Goal: Information Seeking & Learning: Find specific fact

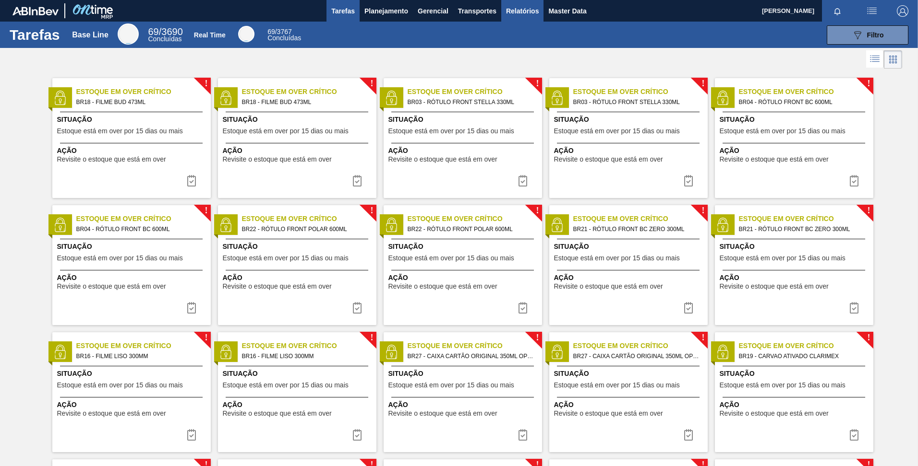
click at [506, 13] on span "Relatórios" at bounding box center [522, 11] width 33 height 12
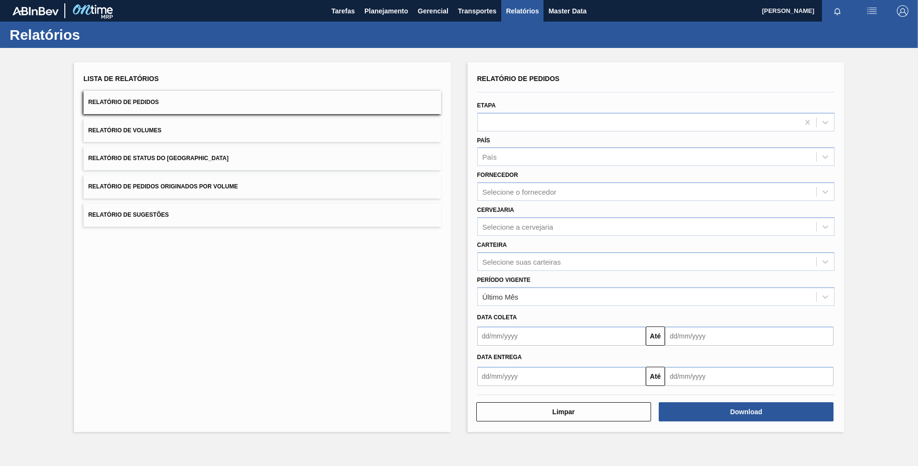
click at [204, 153] on button "Relatório de Status do Estoque" at bounding box center [262, 159] width 358 height 24
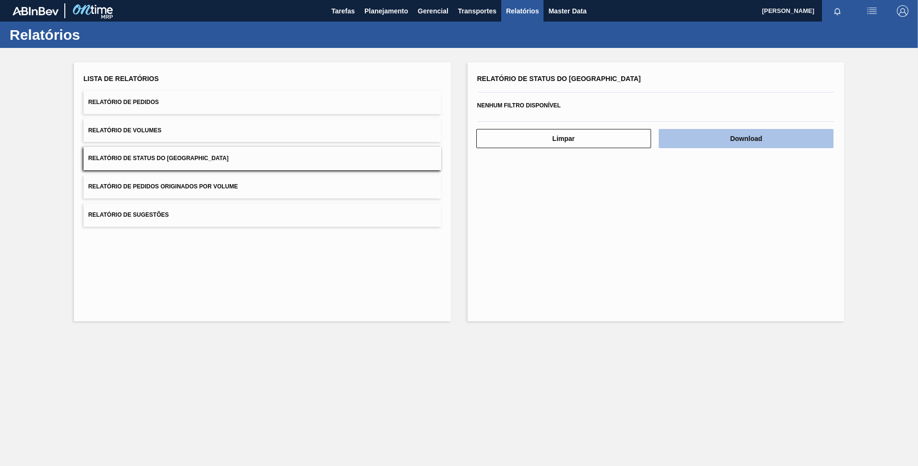
click at [728, 146] on button "Download" at bounding box center [745, 138] width 175 height 19
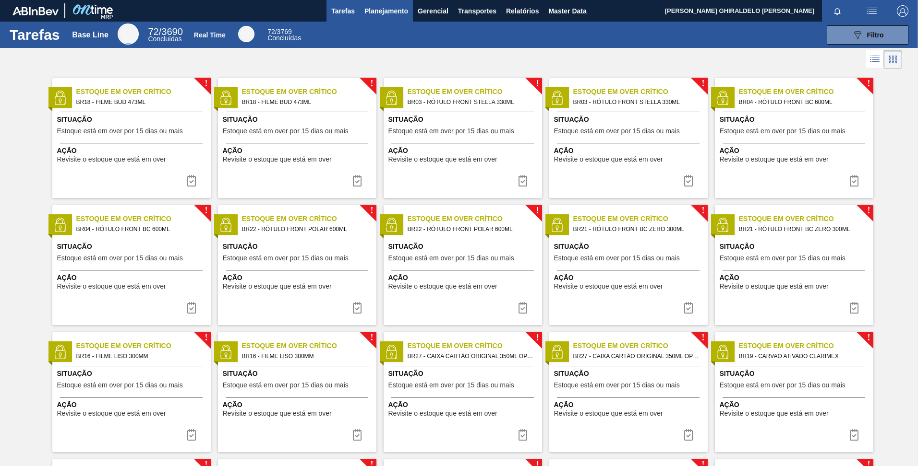
click at [396, 4] on button "Planejamento" at bounding box center [385, 11] width 53 height 22
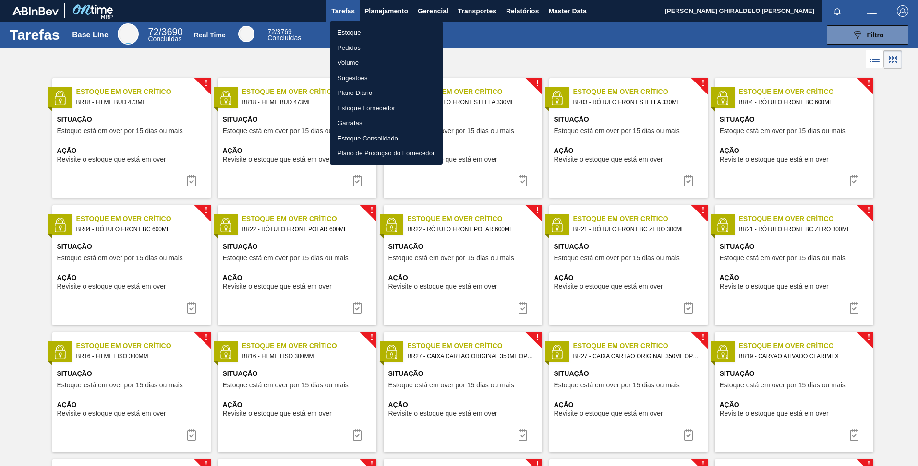
click at [368, 34] on li "Estoque" at bounding box center [386, 32] width 113 height 15
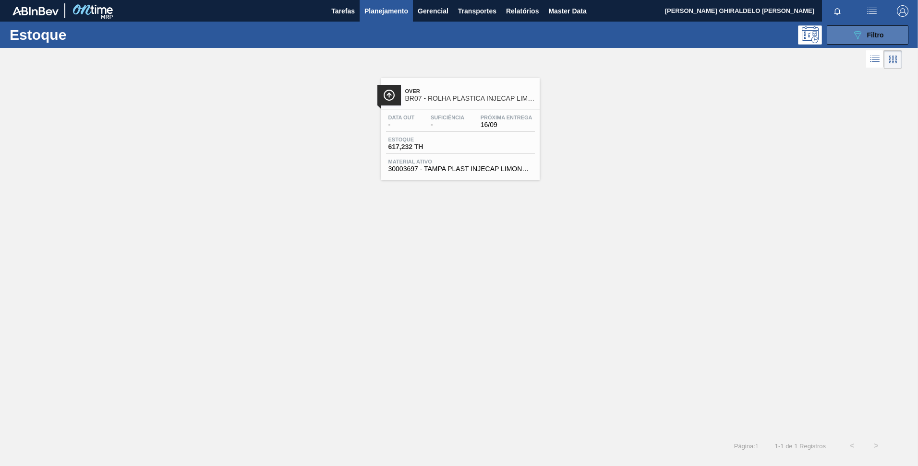
click at [876, 32] on span "Filtro" at bounding box center [875, 35] width 17 height 8
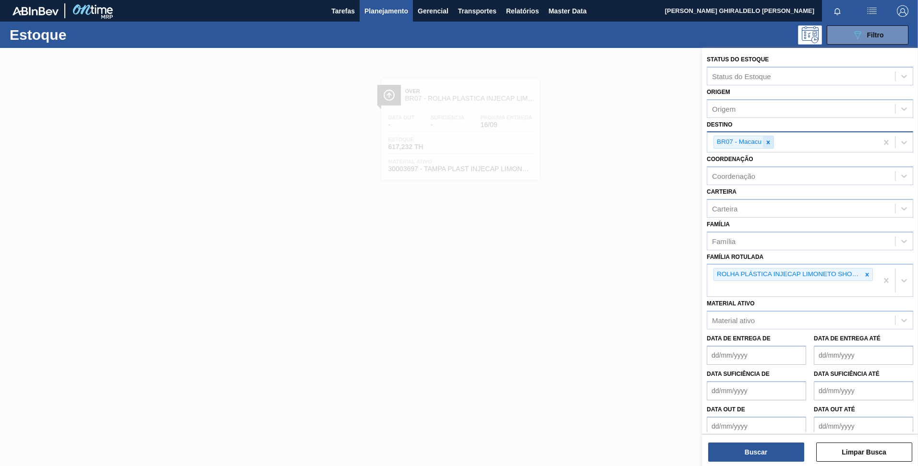
click at [770, 143] on icon at bounding box center [767, 142] width 7 height 7
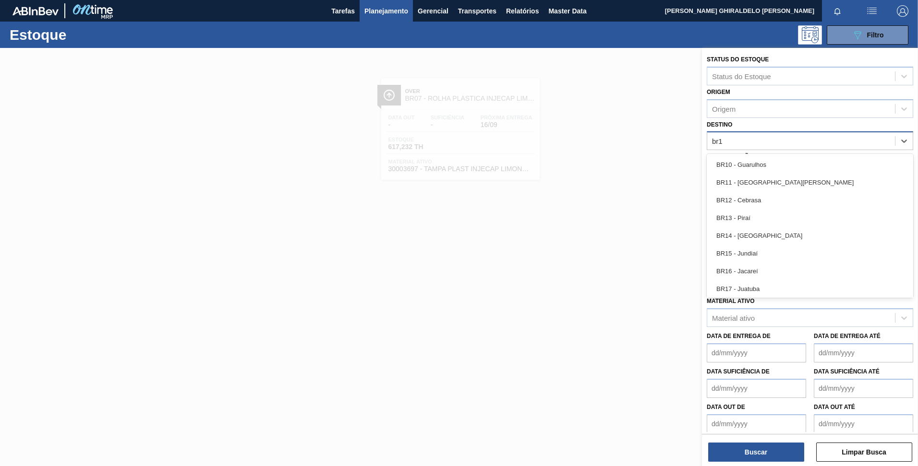
type input "br19"
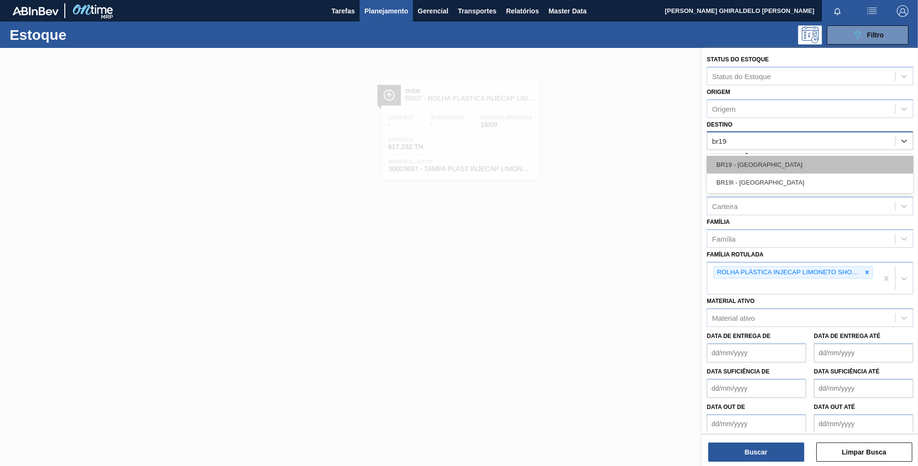
click at [763, 164] on div "BR19 - Nova Rio" at bounding box center [809, 165] width 206 height 18
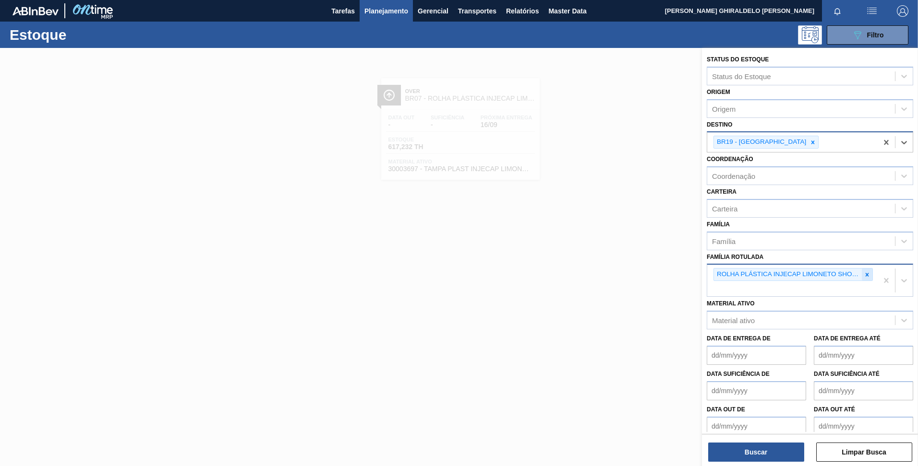
click at [864, 272] on icon at bounding box center [866, 275] width 7 height 7
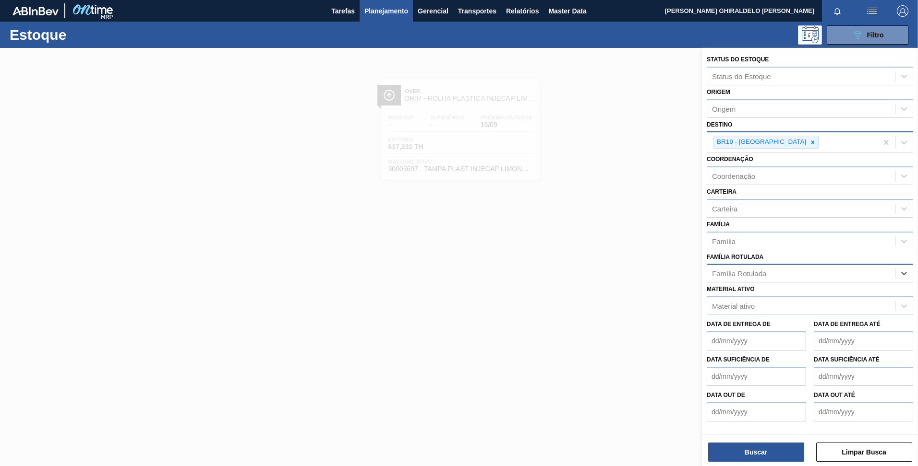
paste Rotulada "FILME BC 350ML MP C/ 18"
type Rotulada "FILME BC 350ML MP C/ 18"
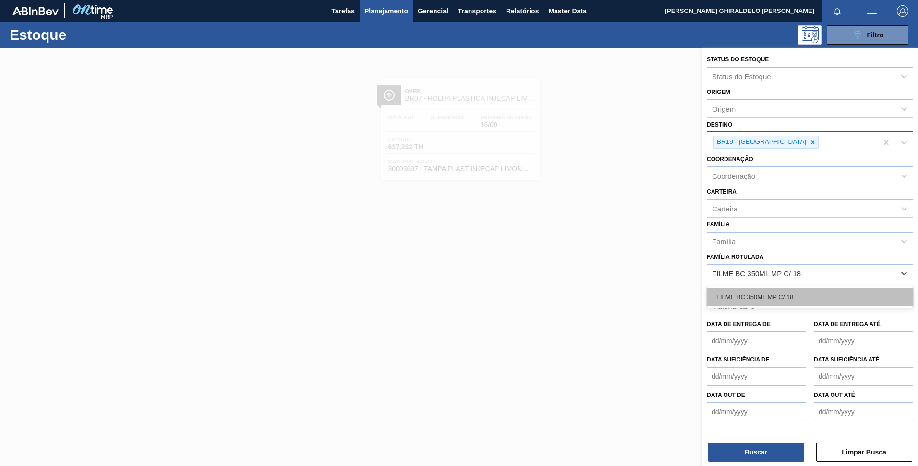
click at [770, 299] on div "FILME BC 350ML MP C/ 18" at bounding box center [809, 297] width 206 height 18
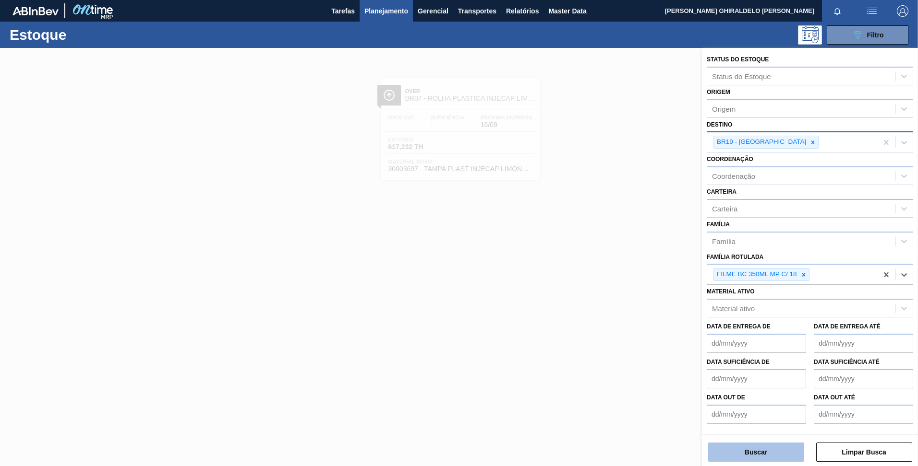
click at [750, 454] on button "Buscar" at bounding box center [756, 452] width 96 height 19
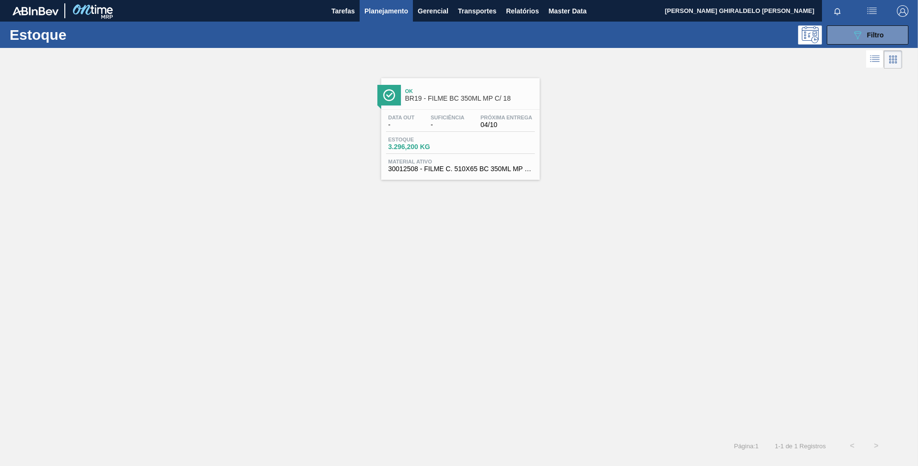
click at [474, 98] on span "BR19 - FILME BC 350ML MP C/ 18" at bounding box center [470, 98] width 130 height 7
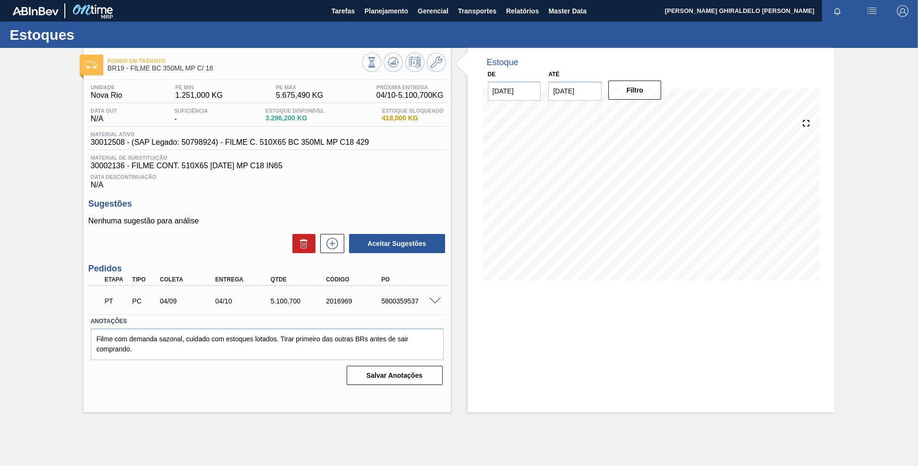
click at [115, 141] on span "30012508 - (SAP Legado: 50798924) - FILME C. 510X65 BC 350ML MP C18 429" at bounding box center [230, 142] width 278 height 9
copy span "30012508"
click at [437, 61] on icon at bounding box center [436, 63] width 12 height 12
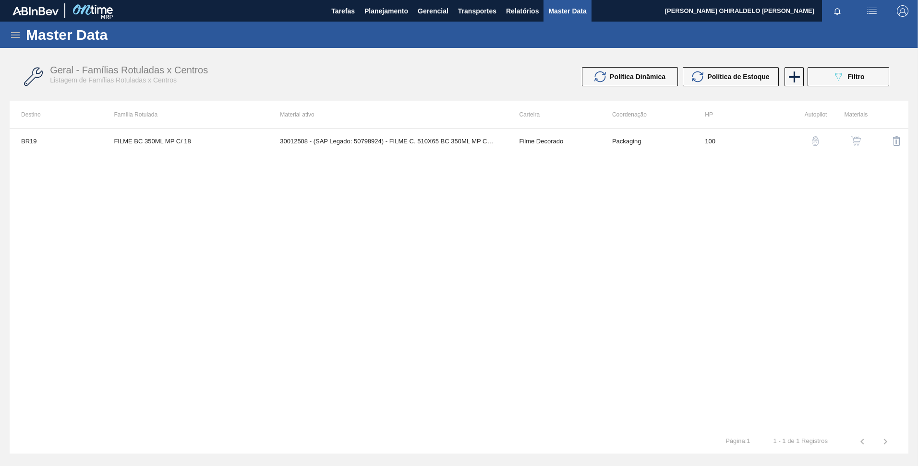
click at [851, 140] on img "button" at bounding box center [856, 141] width 10 height 10
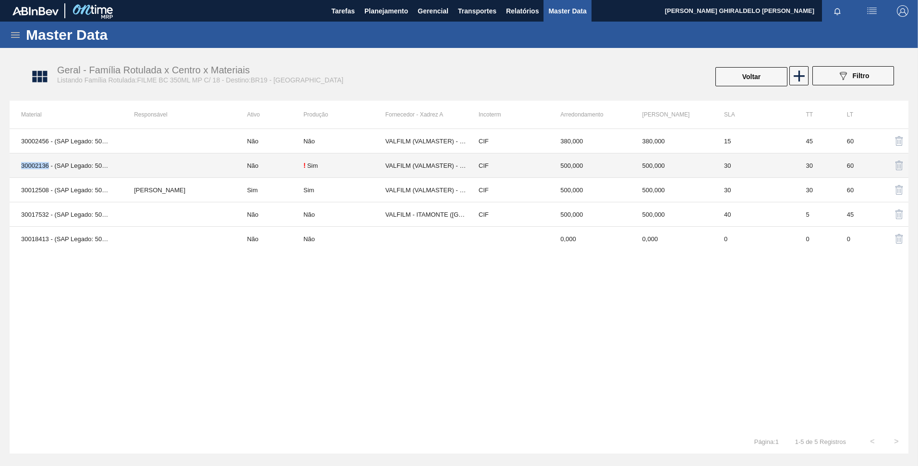
drag, startPoint x: 48, startPoint y: 166, endPoint x: 19, endPoint y: 169, distance: 28.5
click at [19, 169] on td "30002136 - (SAP Legado: 50775373) - FILME CONT. 510X65 BC 350 MP C18 IN65" at bounding box center [66, 166] width 113 height 24
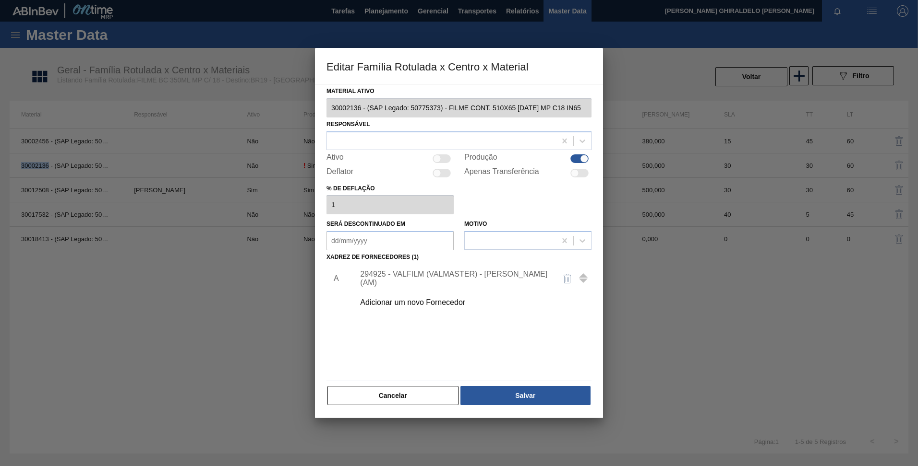
copy td "30002136"
click at [272, 107] on div "Editar Família Rotulada x Centro x Material Material ativo 30002136 - (SAP Lega…" at bounding box center [459, 233] width 918 height 466
click at [384, 398] on button "Cancelar" at bounding box center [392, 395] width 131 height 19
